Goal: Task Accomplishment & Management: Use online tool/utility

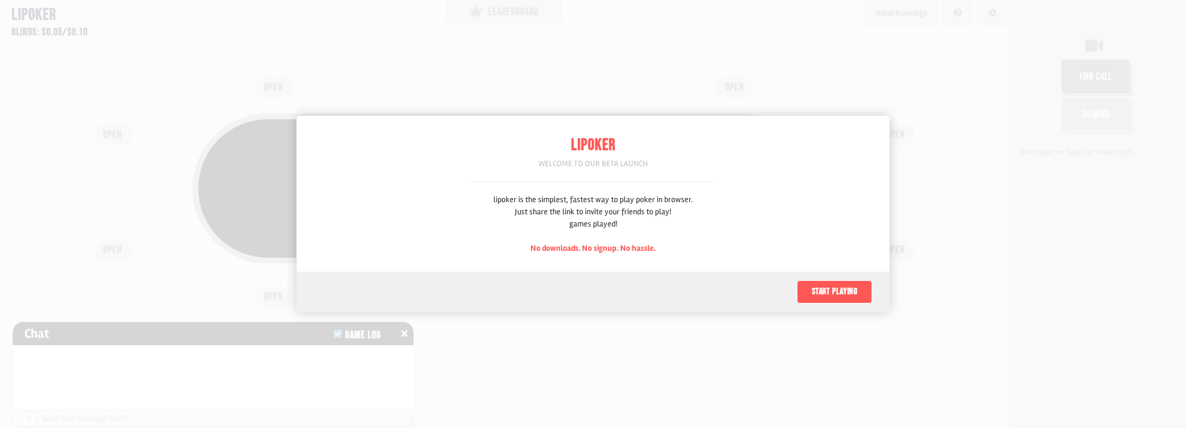
scroll to position [58, 0]
click at [846, 292] on button "Start playing" at bounding box center [834, 291] width 75 height 23
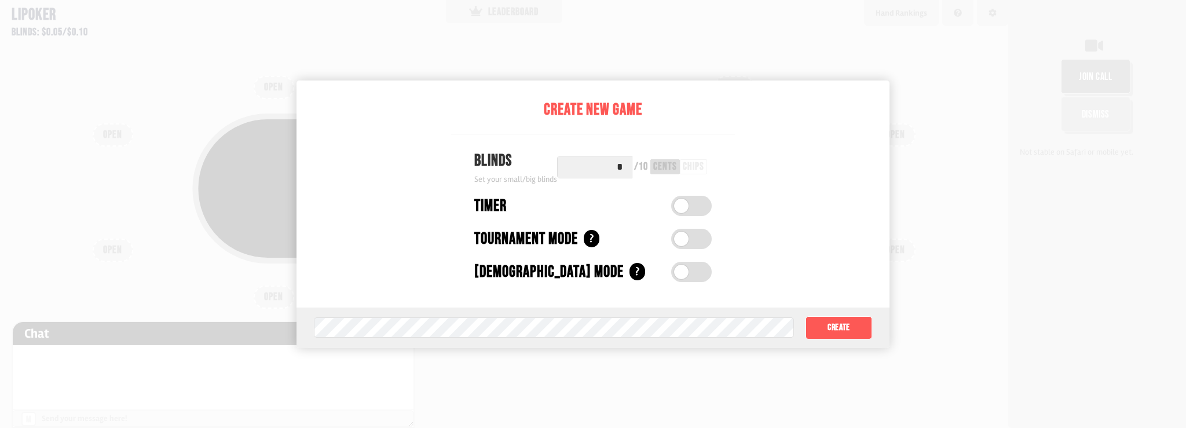
click at [699, 211] on label at bounding box center [691, 206] width 41 height 20
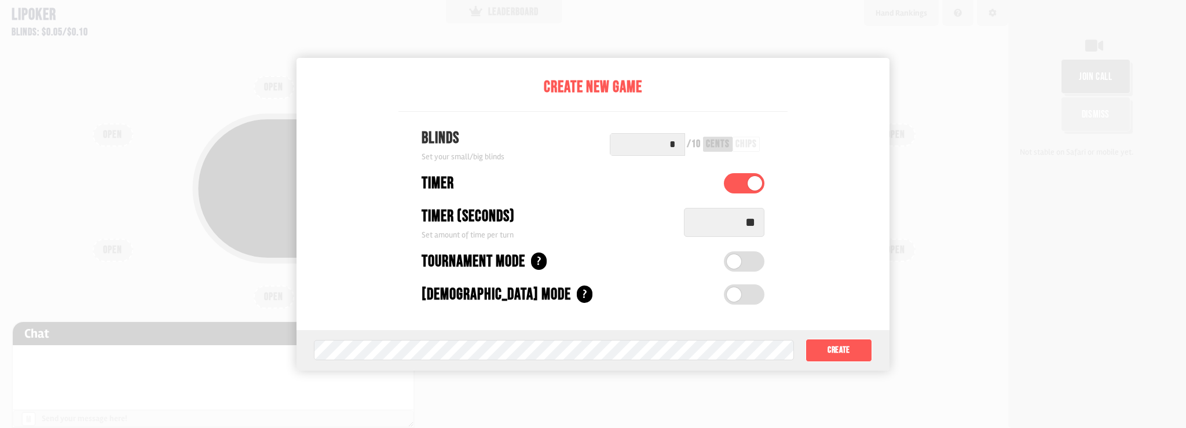
drag, startPoint x: 739, startPoint y: 221, endPoint x: 810, endPoint y: 228, distance: 71.0
click at [808, 227] on div "Create New Game Blinds Set your small/big blinds * / 10 cents chips Timer Timer…" at bounding box center [592, 214] width 593 height 313
type input "**"
click at [838, 344] on button "Create" at bounding box center [838, 350] width 67 height 23
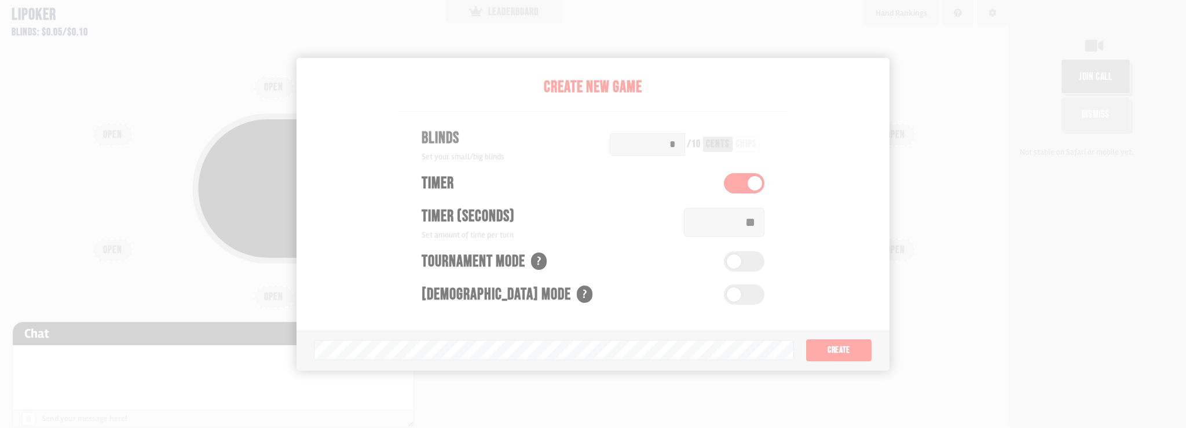
click at [791, 333] on div "Pot: $0.00 COPY GAME LINK OPEN OPEN OPEN OPEN OPEN OPEN OPEN OPEN OPEN" at bounding box center [504, 214] width 1008 height 428
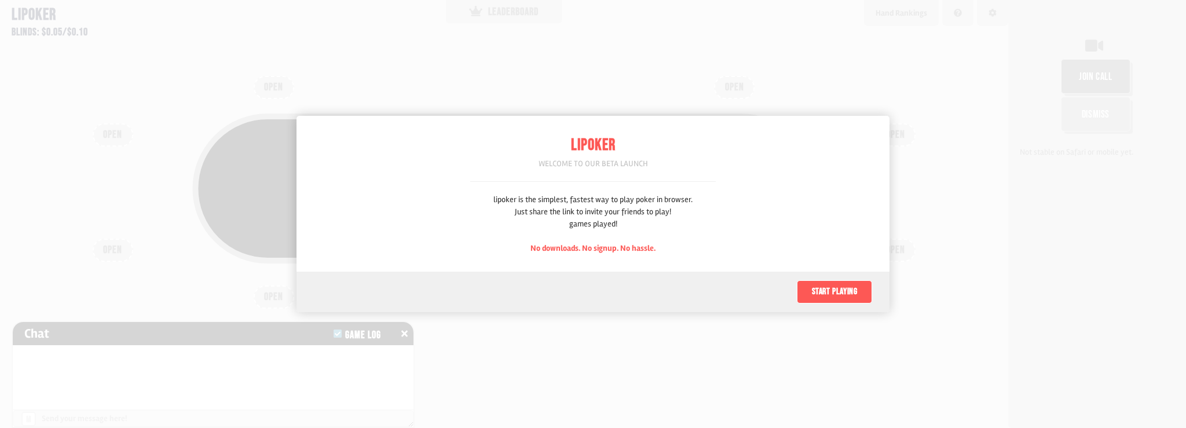
scroll to position [58, 0]
click at [834, 289] on button "Start playing" at bounding box center [834, 291] width 75 height 23
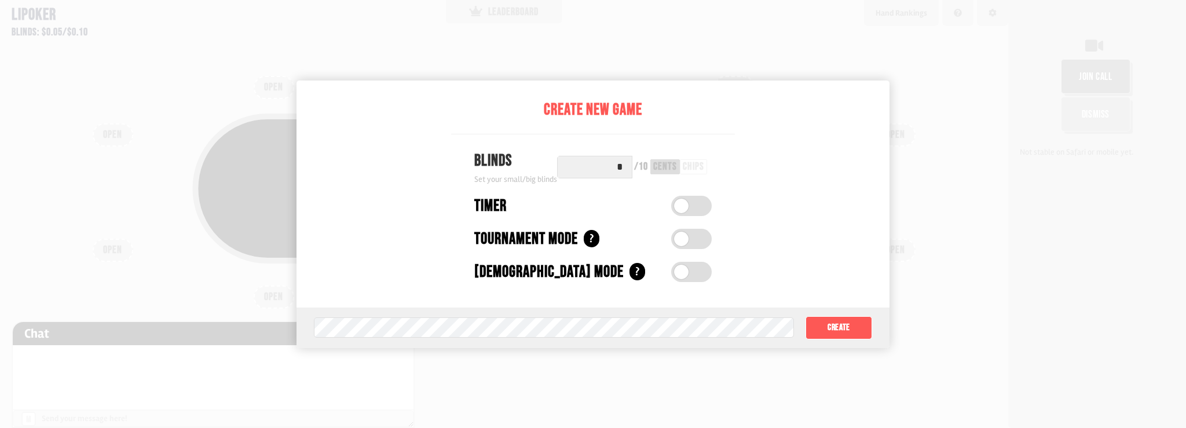
click at [593, 313] on div "Game password (optional) Create" at bounding box center [592, 327] width 593 height 41
click at [703, 212] on label at bounding box center [691, 206] width 41 height 20
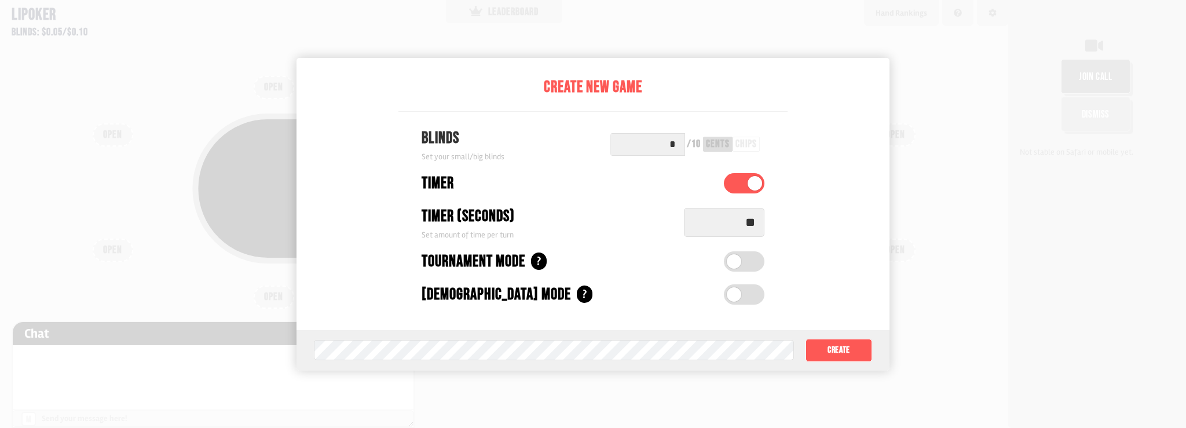
drag, startPoint x: 732, startPoint y: 225, endPoint x: 797, endPoint y: 228, distance: 64.9
click at [786, 228] on div "Timer (seconds) Set amount of time per turn **" at bounding box center [592, 222] width 389 height 36
type input "*"
type input "**"
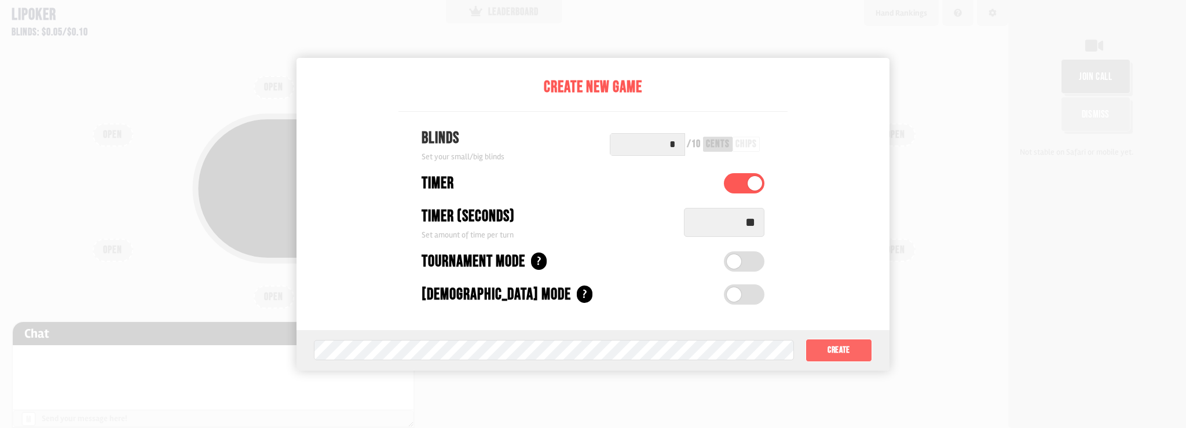
click at [829, 344] on button "Create" at bounding box center [838, 350] width 67 height 23
